Goal: Task Accomplishment & Management: Use online tool/utility

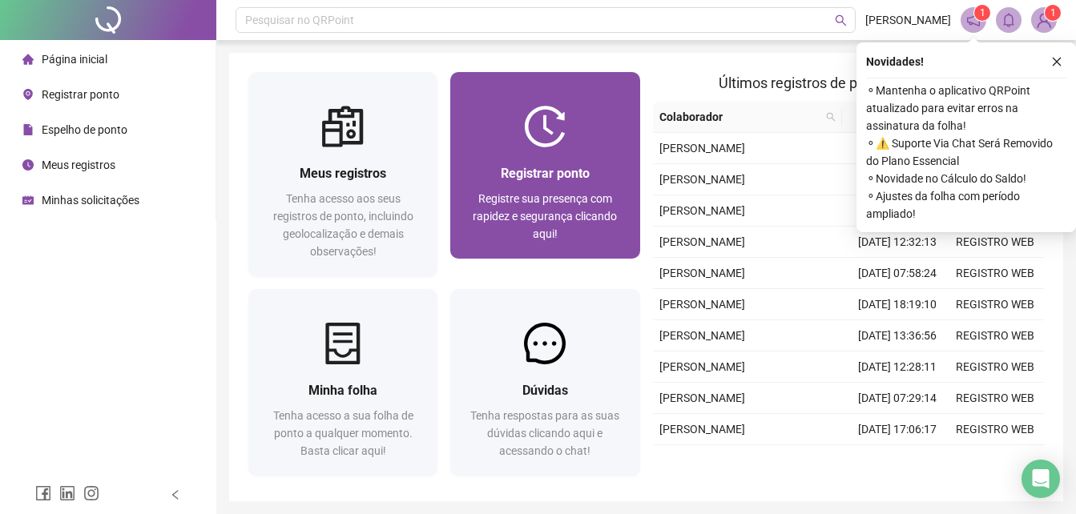
click at [543, 123] on img at bounding box center [545, 127] width 42 height 42
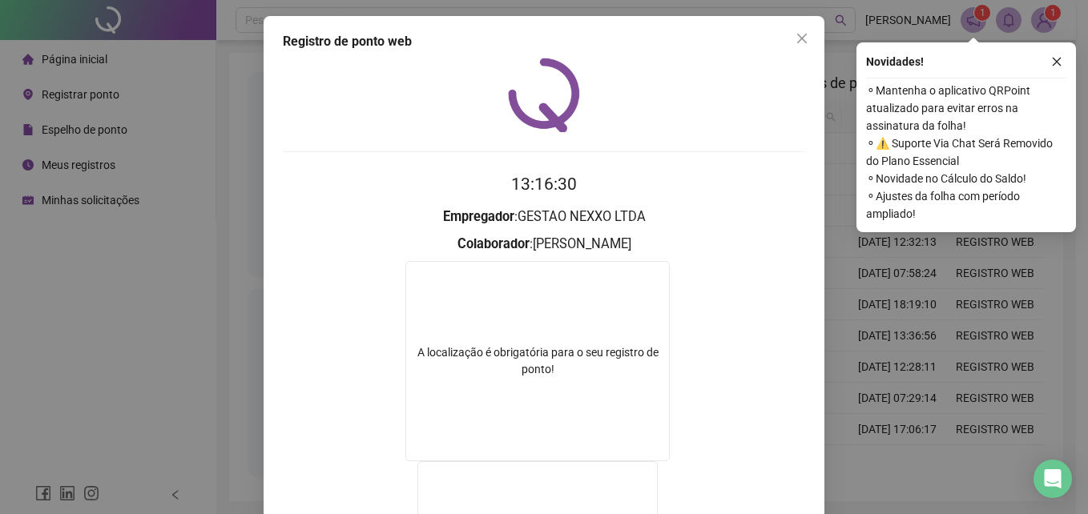
click at [151, 245] on div "Registro de ponto web 13:16:30 Empregador : GESTAO NEXXO LTDA Colaborador : [PE…" at bounding box center [544, 257] width 1088 height 514
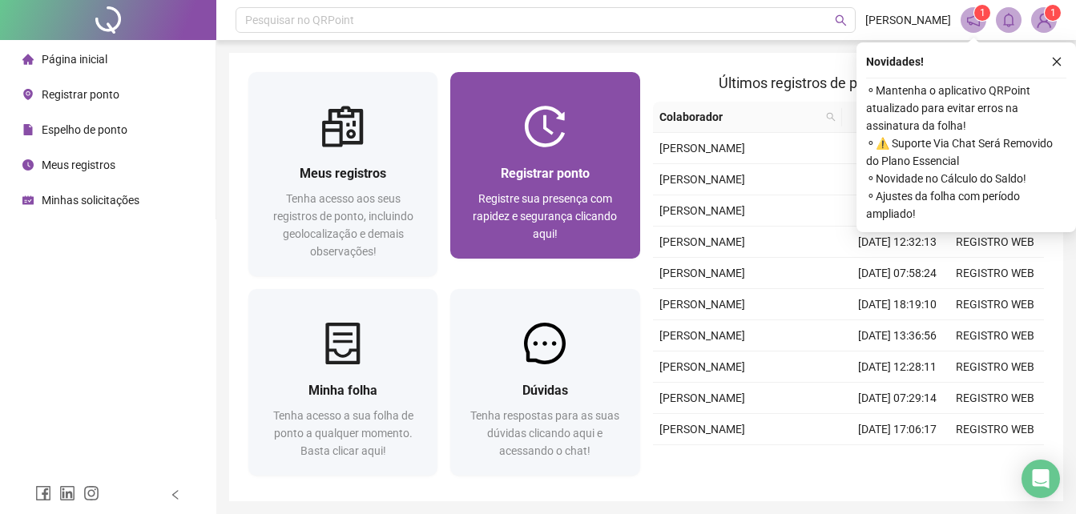
click at [504, 182] on div "Registrar ponto" at bounding box center [544, 173] width 151 height 20
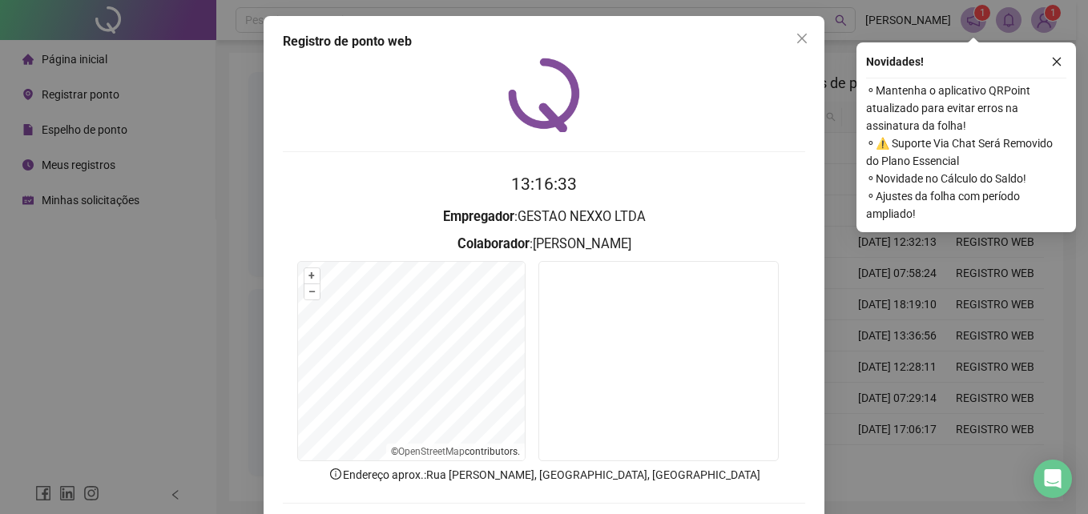
scroll to position [76, 0]
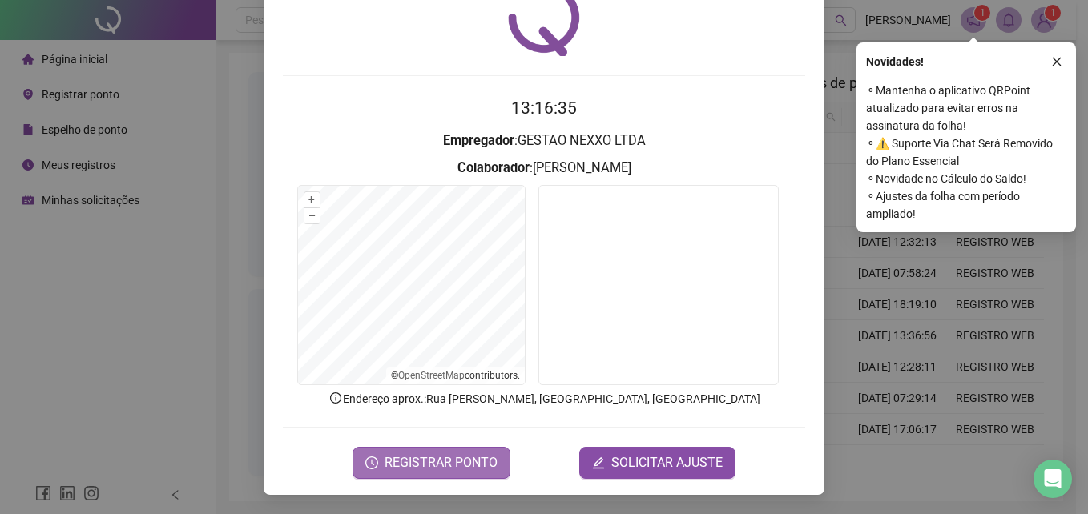
click at [451, 460] on span "REGISTRAR PONTO" at bounding box center [441, 462] width 113 height 19
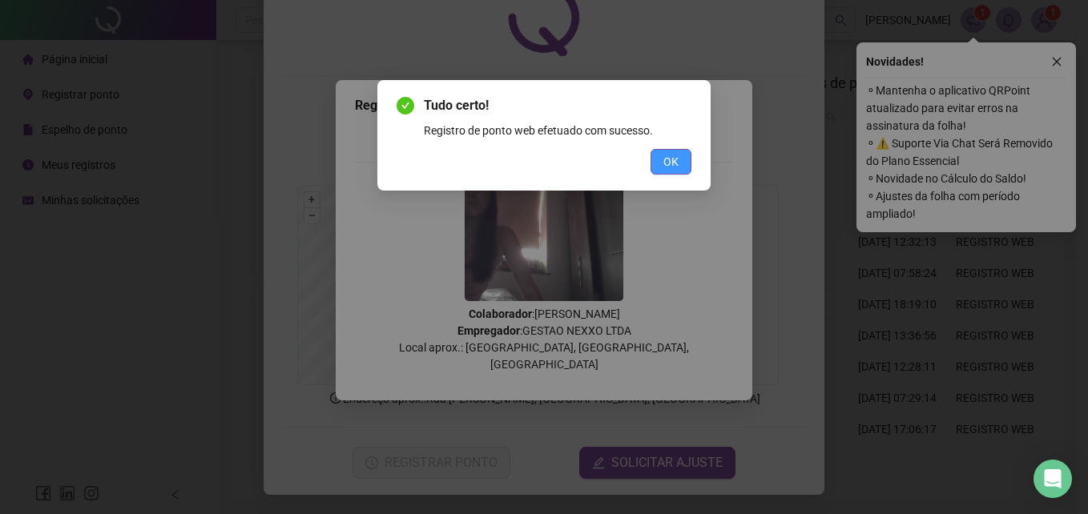
drag, startPoint x: 693, startPoint y: 154, endPoint x: 679, endPoint y: 165, distance: 17.6
click at [679, 165] on div "Tudo certo! Registro de ponto web efetuado com sucesso. OK" at bounding box center [543, 135] width 333 height 111
click at [668, 174] on button "OK" at bounding box center [671, 162] width 41 height 26
